Goal: Task Accomplishment & Management: Manage account settings

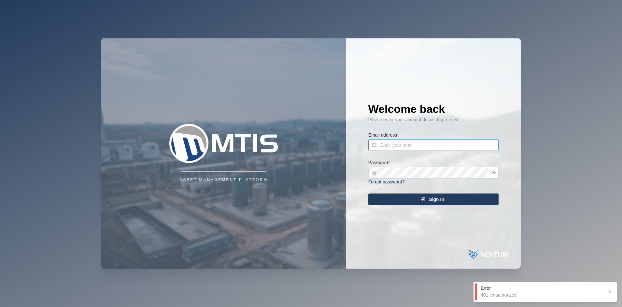
type input "admin@venturi.io"
click at [401, 203] on div "Sign In" at bounding box center [433, 199] width 120 height 11
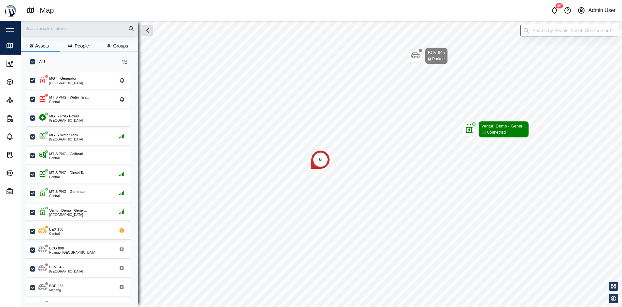
scroll to position [226, 101]
click at [12, 32] on button "button" at bounding box center [10, 28] width 11 height 11
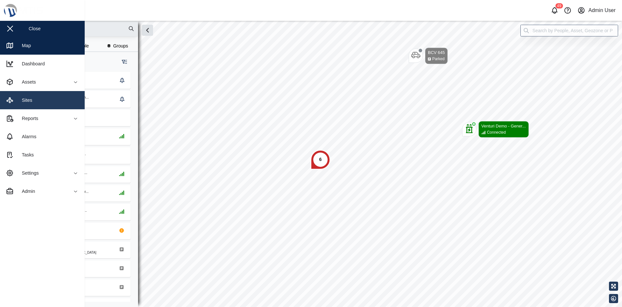
click at [58, 104] on link "Sites" at bounding box center [42, 100] width 85 height 18
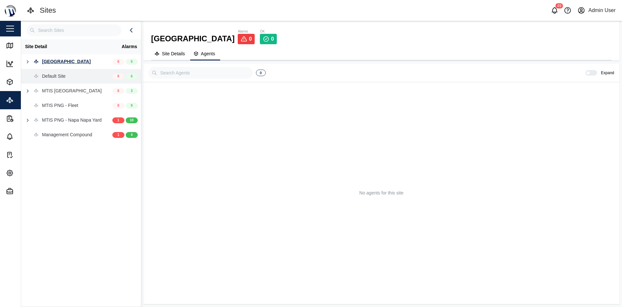
click at [71, 73] on div "Default Site" at bounding box center [66, 76] width 91 height 15
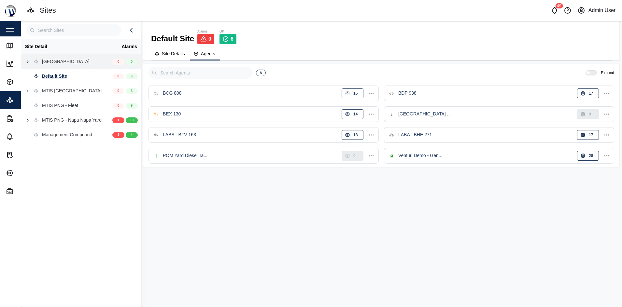
click at [86, 66] on div "Coral Seas Hotel" at bounding box center [66, 61] width 91 height 15
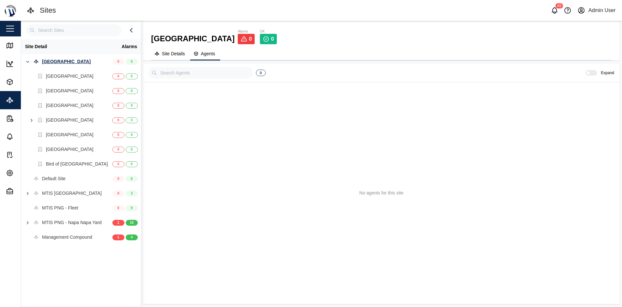
click at [180, 51] on span "Site Details" at bounding box center [173, 53] width 23 height 5
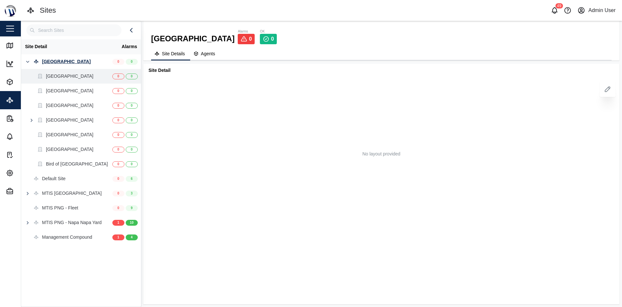
click at [83, 75] on div "Huon Golf Hotel" at bounding box center [66, 76] width 91 height 15
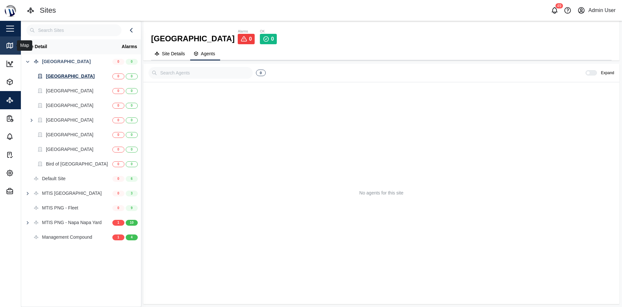
click at [13, 37] on link "Map" at bounding box center [42, 45] width 85 height 18
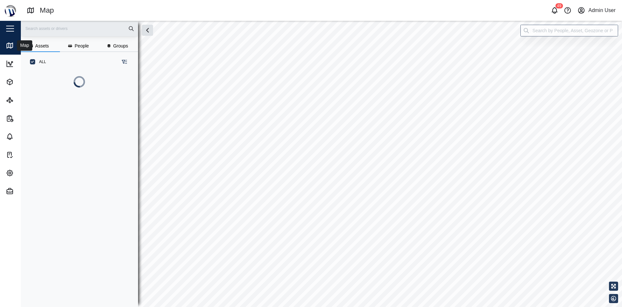
click at [12, 35] on div "Close" at bounding box center [42, 29] width 85 height 16
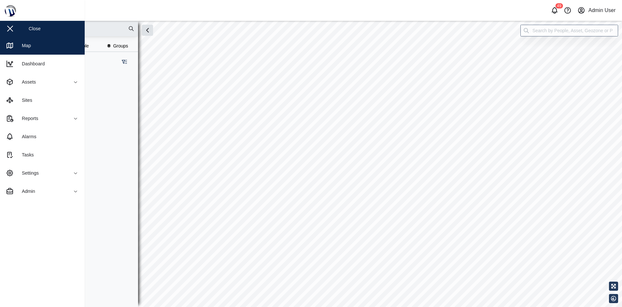
scroll to position [226, 101]
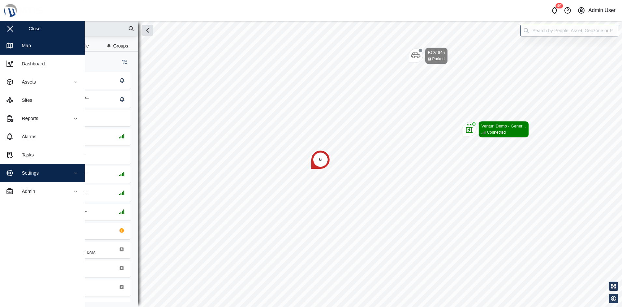
click at [28, 177] on span "Settings" at bounding box center [35, 173] width 59 height 18
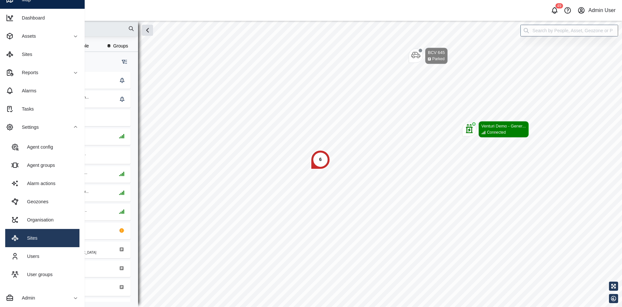
click at [47, 236] on link "Sites" at bounding box center [42, 238] width 74 height 18
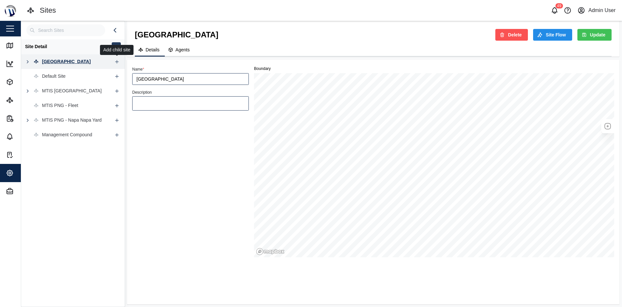
click at [118, 60] on icon "button" at bounding box center [116, 61] width 5 height 5
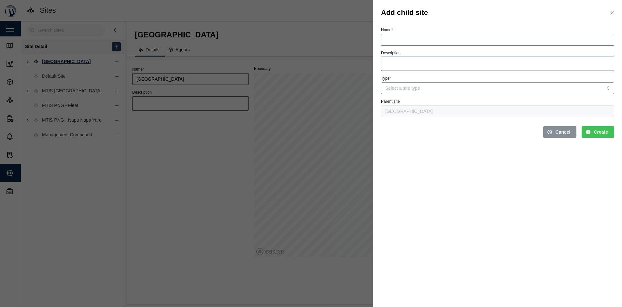
click at [412, 90] on input "Type *" at bounding box center [497, 88] width 233 height 12
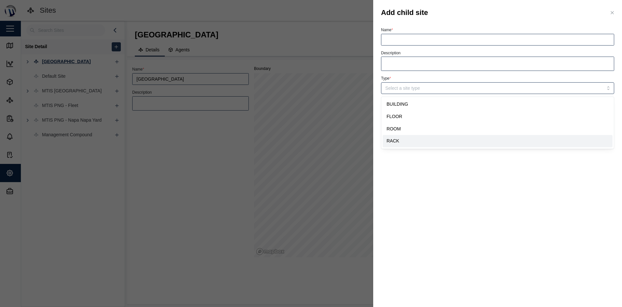
click at [433, 177] on section "Add child site Name * Description Type * Parent site Coral Seas Hotel Cancel Cr…" at bounding box center [497, 153] width 249 height 307
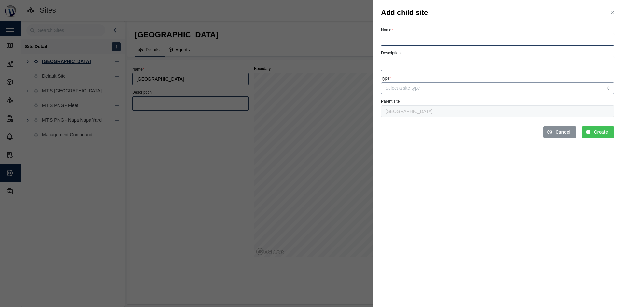
click at [423, 83] on input "Type *" at bounding box center [497, 88] width 233 height 12
click at [198, 108] on div at bounding box center [311, 153] width 622 height 307
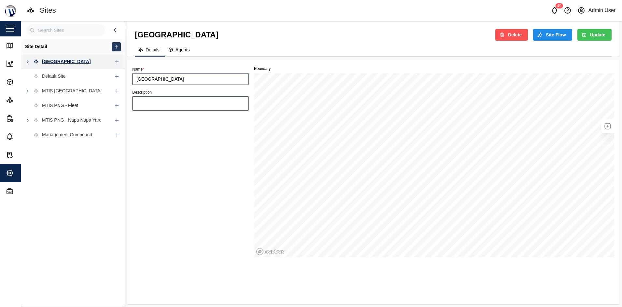
click at [55, 61] on div "Coral Seas Hotel" at bounding box center [66, 61] width 49 height 7
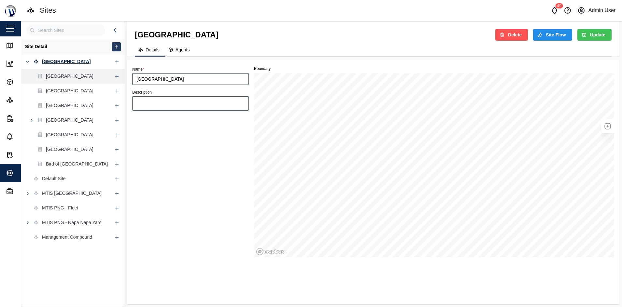
click at [71, 76] on div "Huon Golf Hotel" at bounding box center [70, 76] width 48 height 7
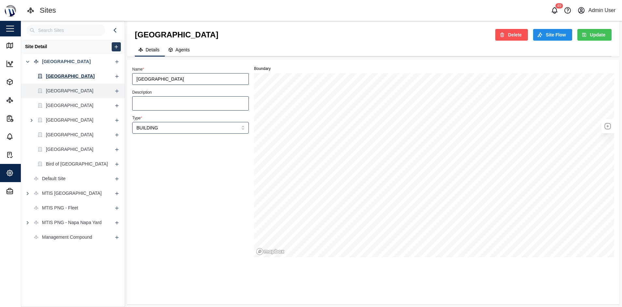
click at [70, 93] on div "Highlander Hotel" at bounding box center [70, 91] width 48 height 7
click at [77, 81] on div "Huon Golf Hotel" at bounding box center [57, 76] width 72 height 15
click at [72, 105] on div "Grand Papua Hotel" at bounding box center [70, 105] width 48 height 7
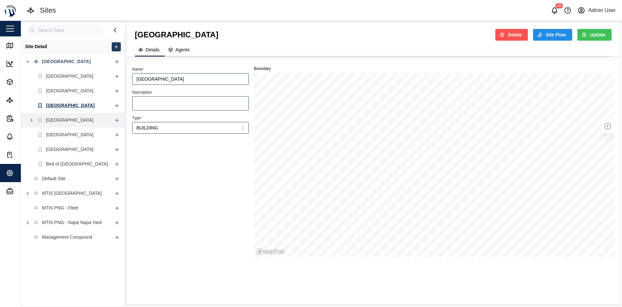
click at [41, 119] on icon at bounding box center [39, 120] width 3 height 4
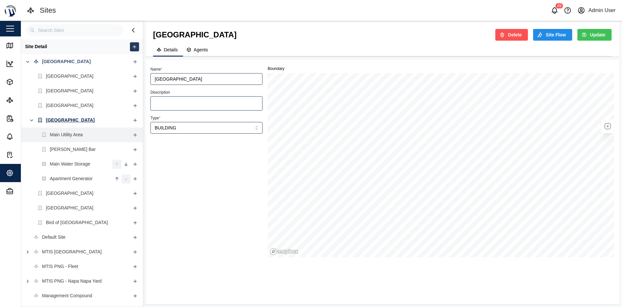
click at [74, 136] on div "Main Utility Area" at bounding box center [66, 135] width 33 height 7
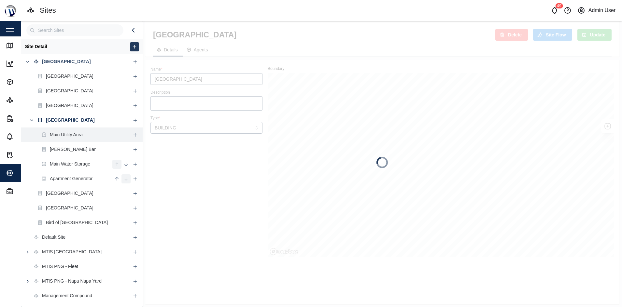
type input "Main Utility Area"
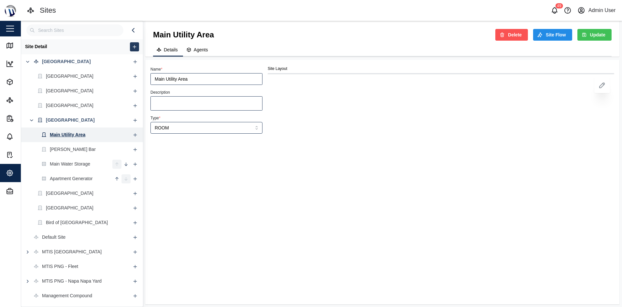
type input "ROOM"
click at [72, 150] on div "Jackson's Bar" at bounding box center [73, 149] width 46 height 7
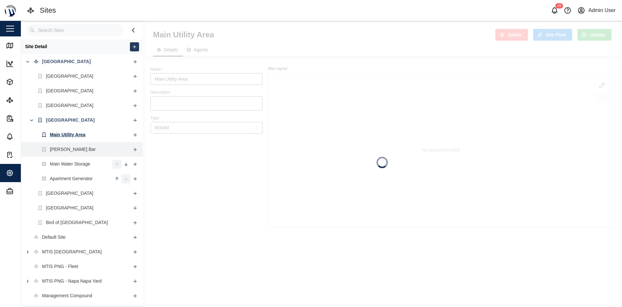
type input "Jackson's Bar"
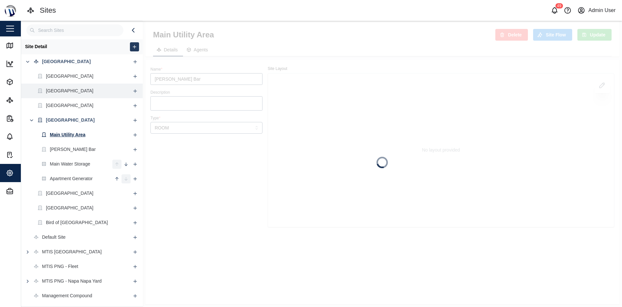
type input "BUILDING"
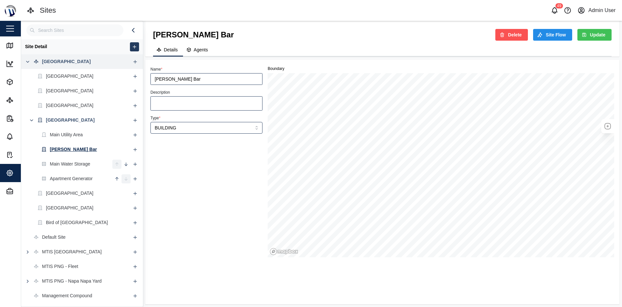
click at [102, 55] on div "Coral Seas Hotel" at bounding box center [75, 61] width 109 height 15
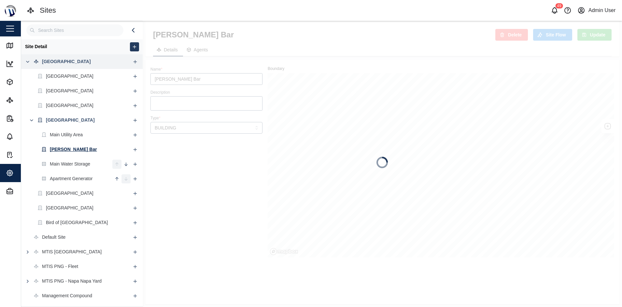
type input "Coral Seas Hotel"
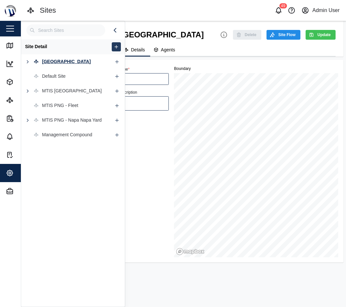
type input "[GEOGRAPHIC_DATA]"
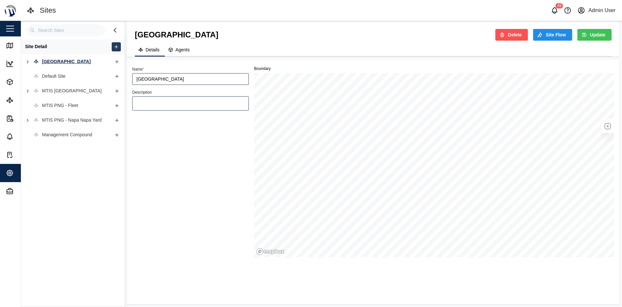
click at [17, 30] on div "Close" at bounding box center [42, 29] width 85 height 16
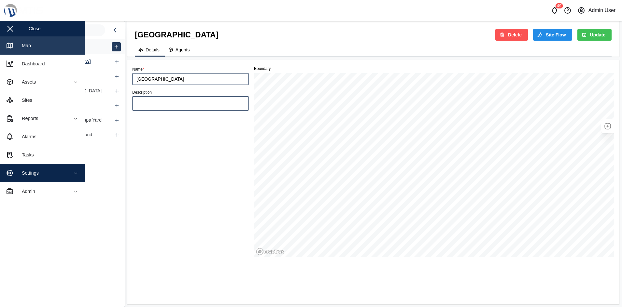
click at [63, 50] on link "Map" at bounding box center [42, 45] width 85 height 18
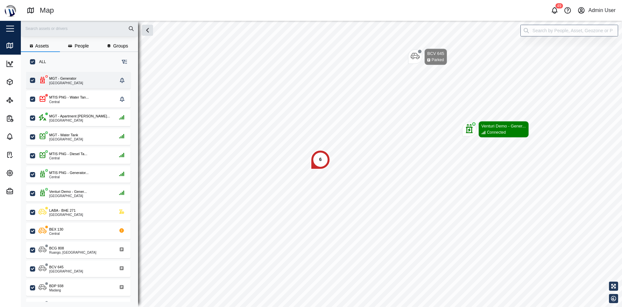
scroll to position [226, 101]
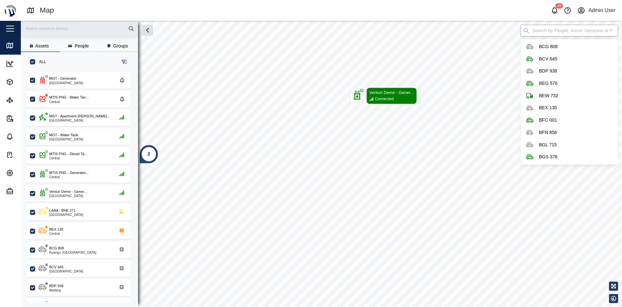
click at [346, 31] on input "search" at bounding box center [569, 31] width 98 height 12
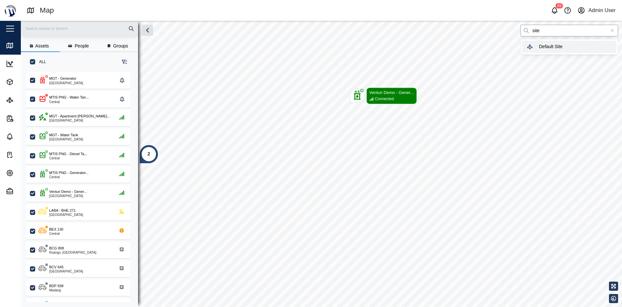
type input "Default Site"
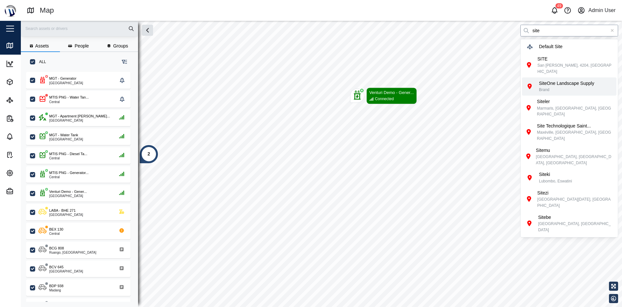
type input "site"
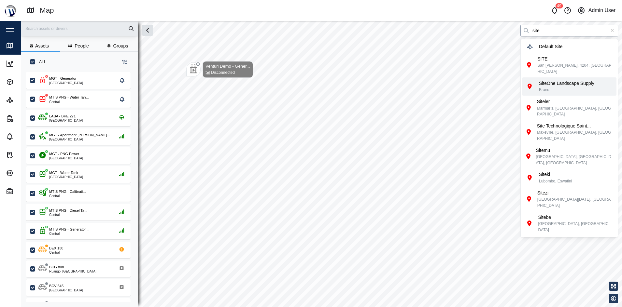
click at [346, 25] on input "site" at bounding box center [569, 31] width 98 height 12
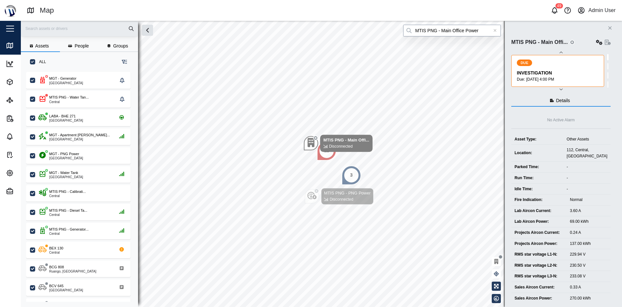
type input "MTIS PNG - Main Office Power"
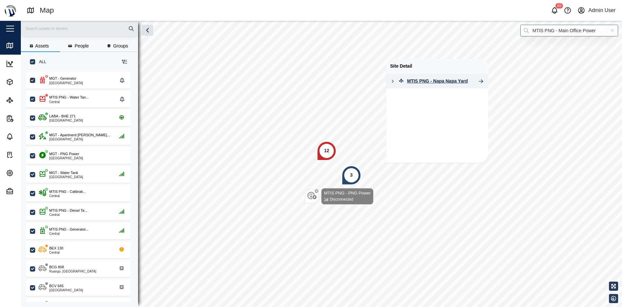
click at [346, 80] on icon "button" at bounding box center [392, 81] width 5 height 5
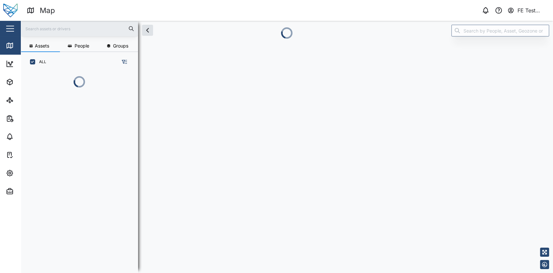
scroll to position [193, 101]
click at [467, 28] on input "search" at bounding box center [500, 31] width 98 height 12
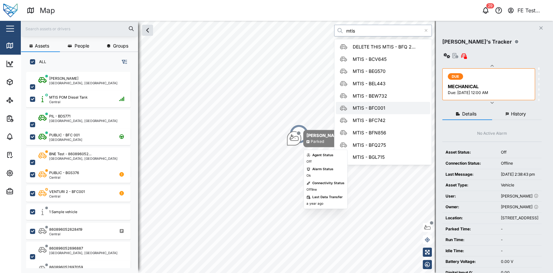
type input "mtis"
click at [307, 165] on div "Agent Status Off Alarm Status Ok Connectivity Status Offline Last Data Transfer…" at bounding box center [326, 179] width 38 height 53
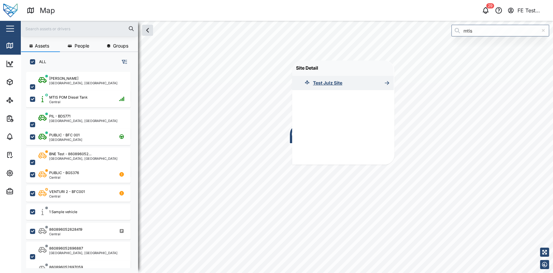
click at [322, 82] on div "Test Julz Site" at bounding box center [327, 82] width 29 height 7
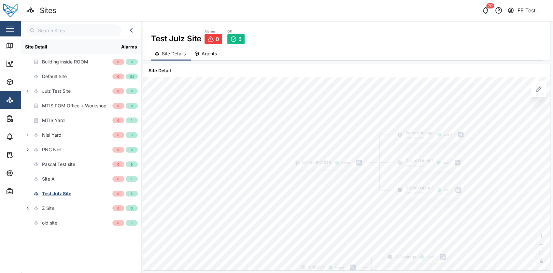
click at [209, 52] on span "Agents" at bounding box center [209, 53] width 15 height 5
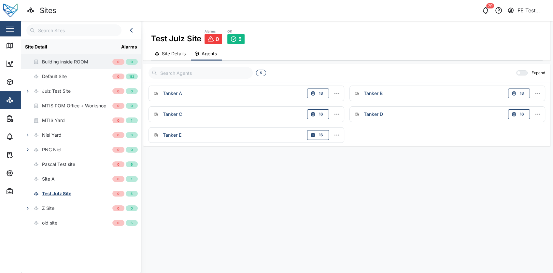
click at [87, 62] on div "Building inside ROOM" at bounding box center [65, 61] width 46 height 7
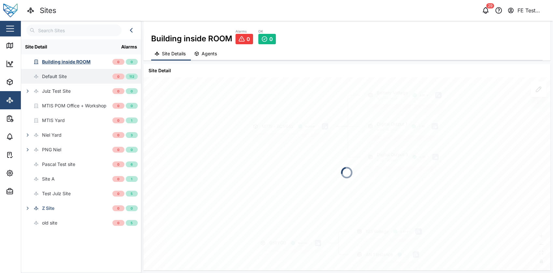
click at [76, 77] on div "Default Site" at bounding box center [66, 76] width 91 height 15
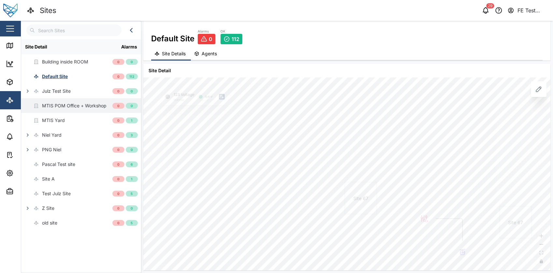
click at [75, 108] on div "MTIS POM Office + Workshop" at bounding box center [74, 105] width 64 height 7
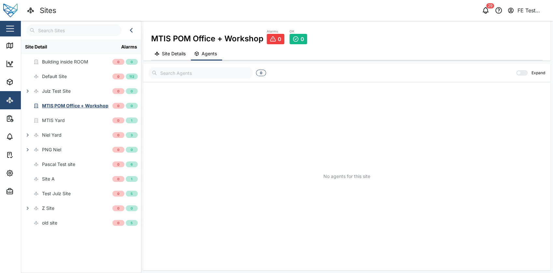
click at [13, 34] on button "button" at bounding box center [10, 28] width 11 height 11
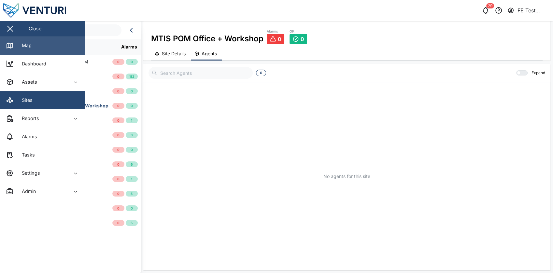
click at [28, 49] on div "Map" at bounding box center [24, 45] width 15 height 7
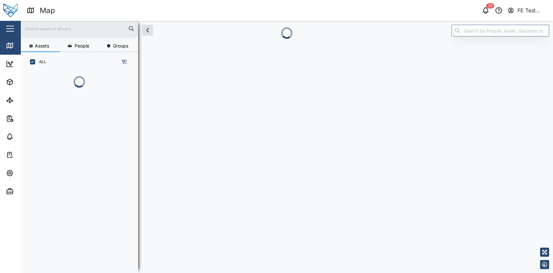
scroll to position [193, 101]
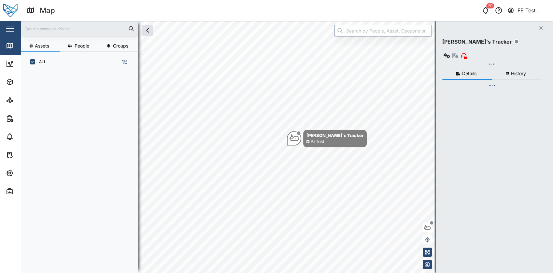
click at [490, 31] on div "Close Jake's Tracker Details History Trips Location Last 24 hours Trips No trip…" at bounding box center [494, 147] width 117 height 252
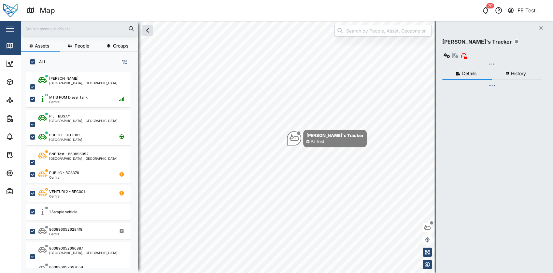
click at [403, 32] on input "search" at bounding box center [383, 31] width 98 height 12
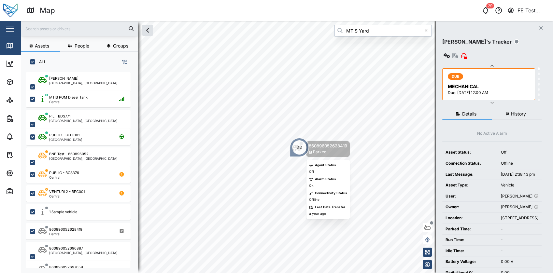
type input "MTIS Yard"
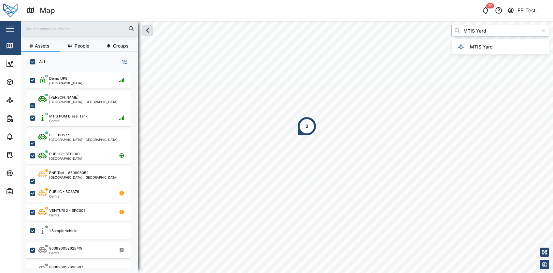
click at [510, 31] on input "MTIS Yard" at bounding box center [500, 31] width 98 height 12
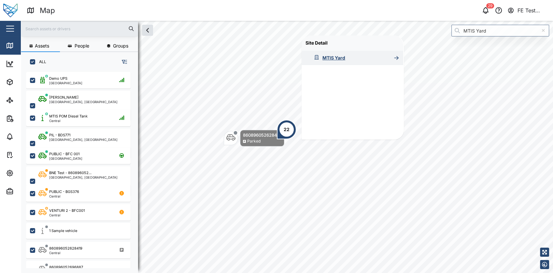
click at [328, 56] on div "MTIS Yard" at bounding box center [333, 57] width 23 height 7
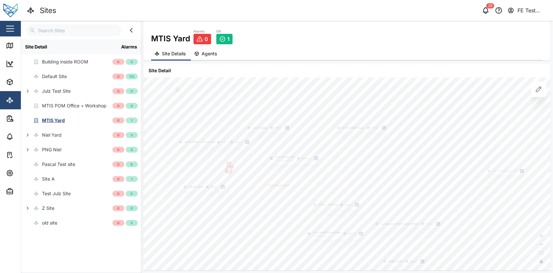
click at [213, 57] on button "Agents" at bounding box center [206, 54] width 31 height 13
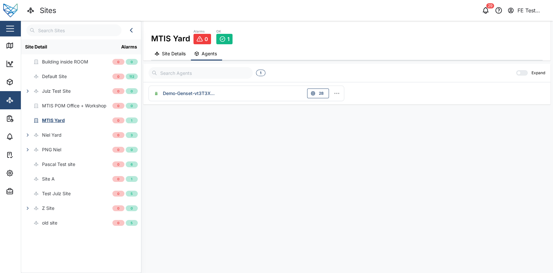
click at [7, 24] on button "button" at bounding box center [10, 28] width 11 height 11
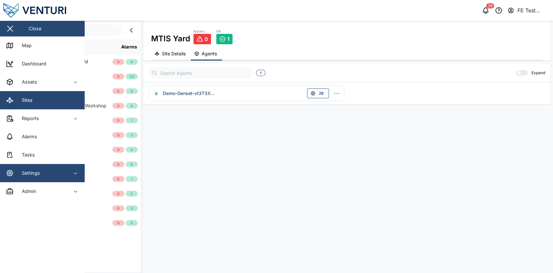
click at [57, 172] on div "Settings" at bounding box center [35, 173] width 59 height 8
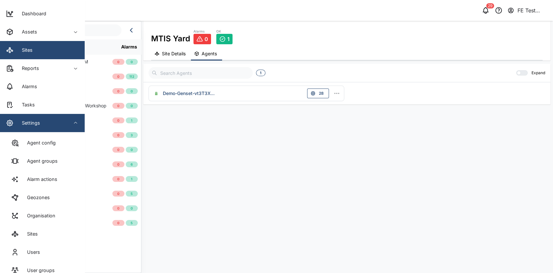
scroll to position [51, 0]
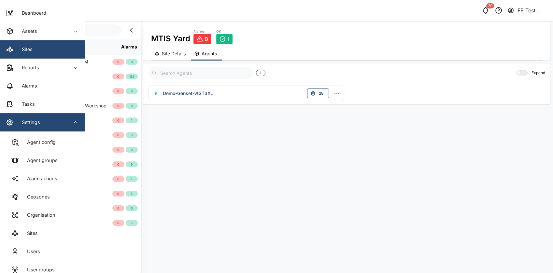
click at [71, 118] on button "Settings" at bounding box center [42, 122] width 85 height 18
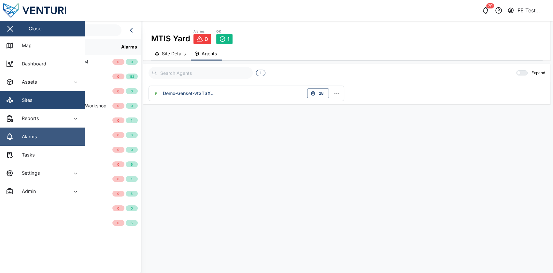
click at [43, 135] on link "Alarms" at bounding box center [42, 137] width 85 height 18
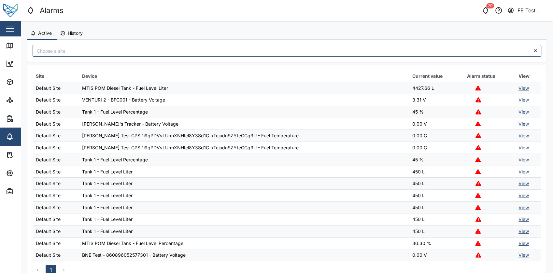
click at [519, 88] on link "View" at bounding box center [524, 88] width 10 height 6
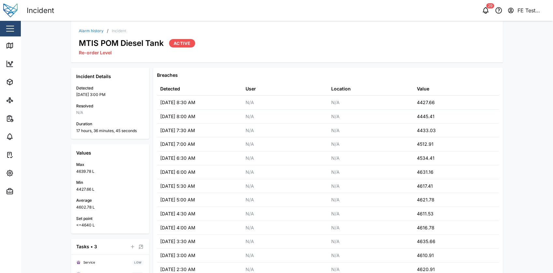
click at [94, 30] on link "Alarm history" at bounding box center [91, 31] width 25 height 4
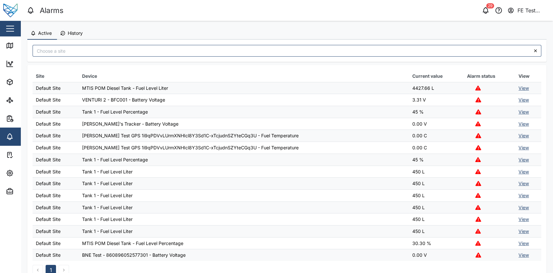
click at [520, 100] on link "View" at bounding box center [524, 100] width 10 height 6
click at [519, 112] on link "View" at bounding box center [524, 112] width 10 height 6
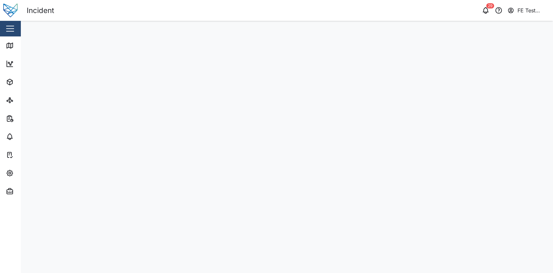
click at [16, 31] on div "Close" at bounding box center [42, 29] width 85 height 16
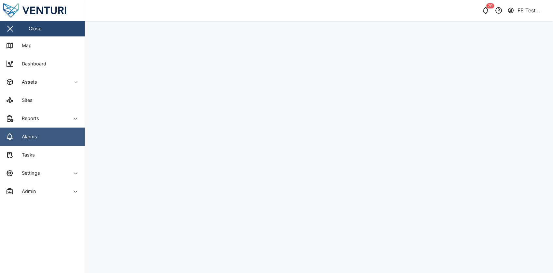
click at [41, 133] on link "Alarms" at bounding box center [42, 137] width 85 height 18
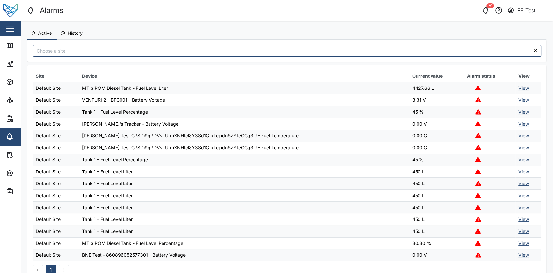
scroll to position [13, 0]
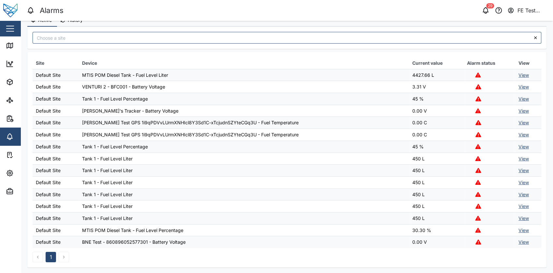
click at [519, 195] on link "View" at bounding box center [524, 195] width 10 height 6
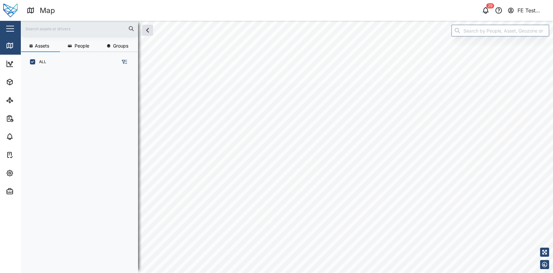
scroll to position [193, 101]
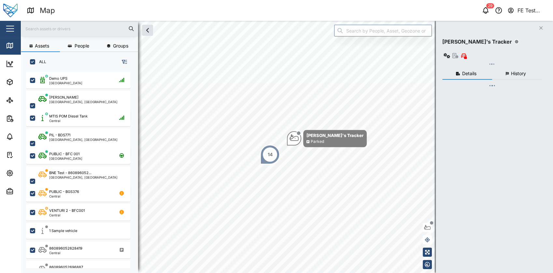
click at [14, 30] on button "button" at bounding box center [10, 28] width 11 height 11
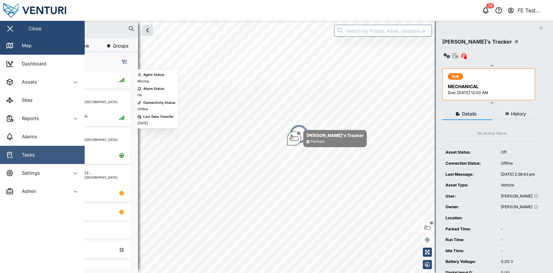
click at [46, 160] on link "Tasks" at bounding box center [42, 155] width 85 height 18
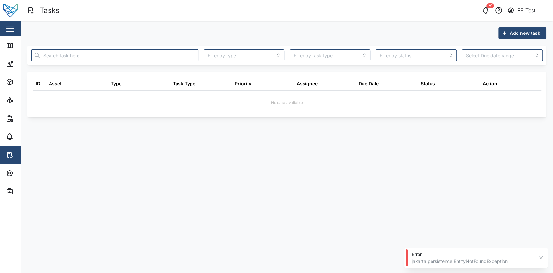
click at [250, 134] on main "Add new task ID Asset Type Task Type Priority Assignee Due Date Status Action N…" at bounding box center [287, 147] width 532 height 252
click at [78, 139] on main "Add new task ID Asset Type Task Type Priority Assignee Due Date Status Action N…" at bounding box center [287, 147] width 532 height 252
